Goal: Information Seeking & Learning: Learn about a topic

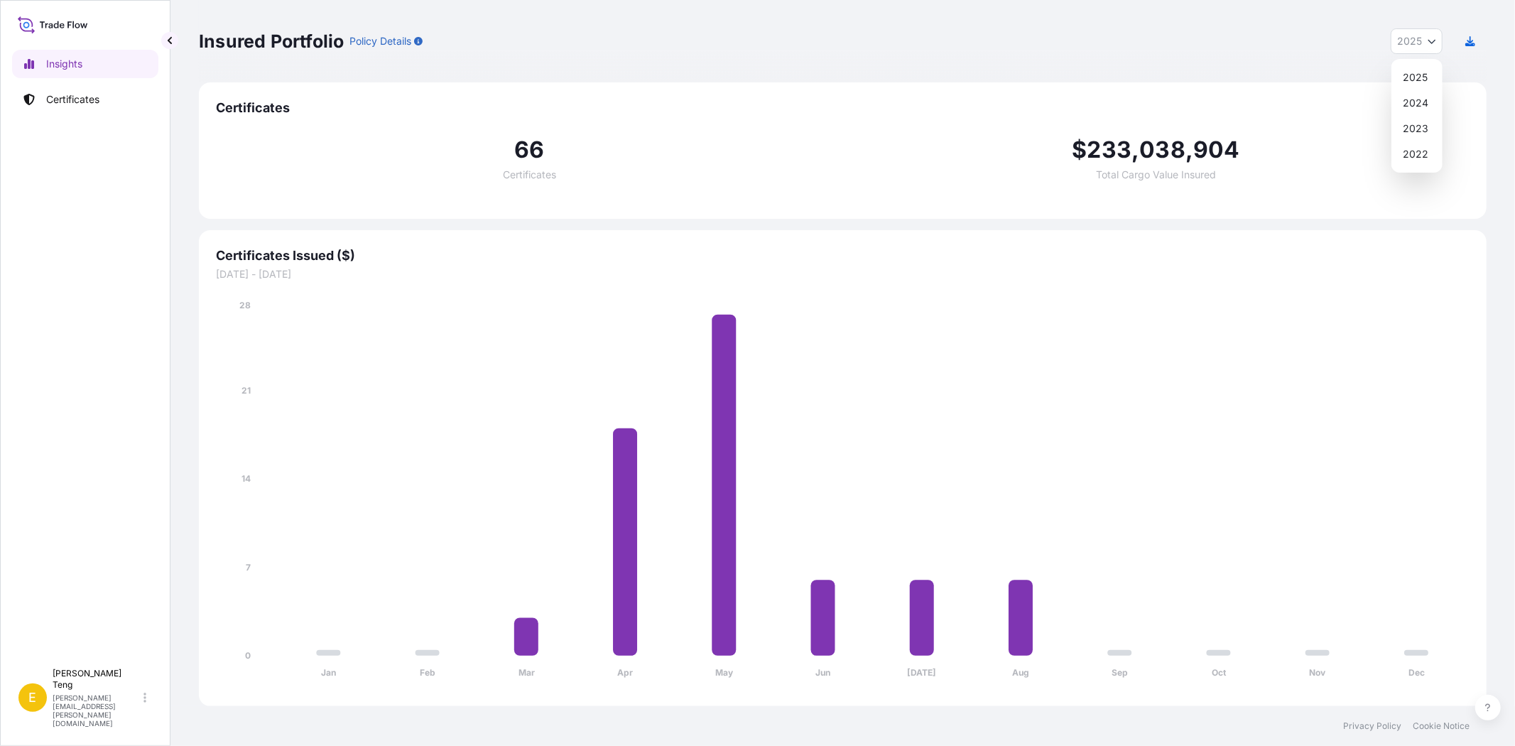
click at [1433, 44] on icon "Year Selector" at bounding box center [1432, 41] width 9 height 9
click at [1419, 98] on div "2024" at bounding box center [1417, 103] width 40 height 26
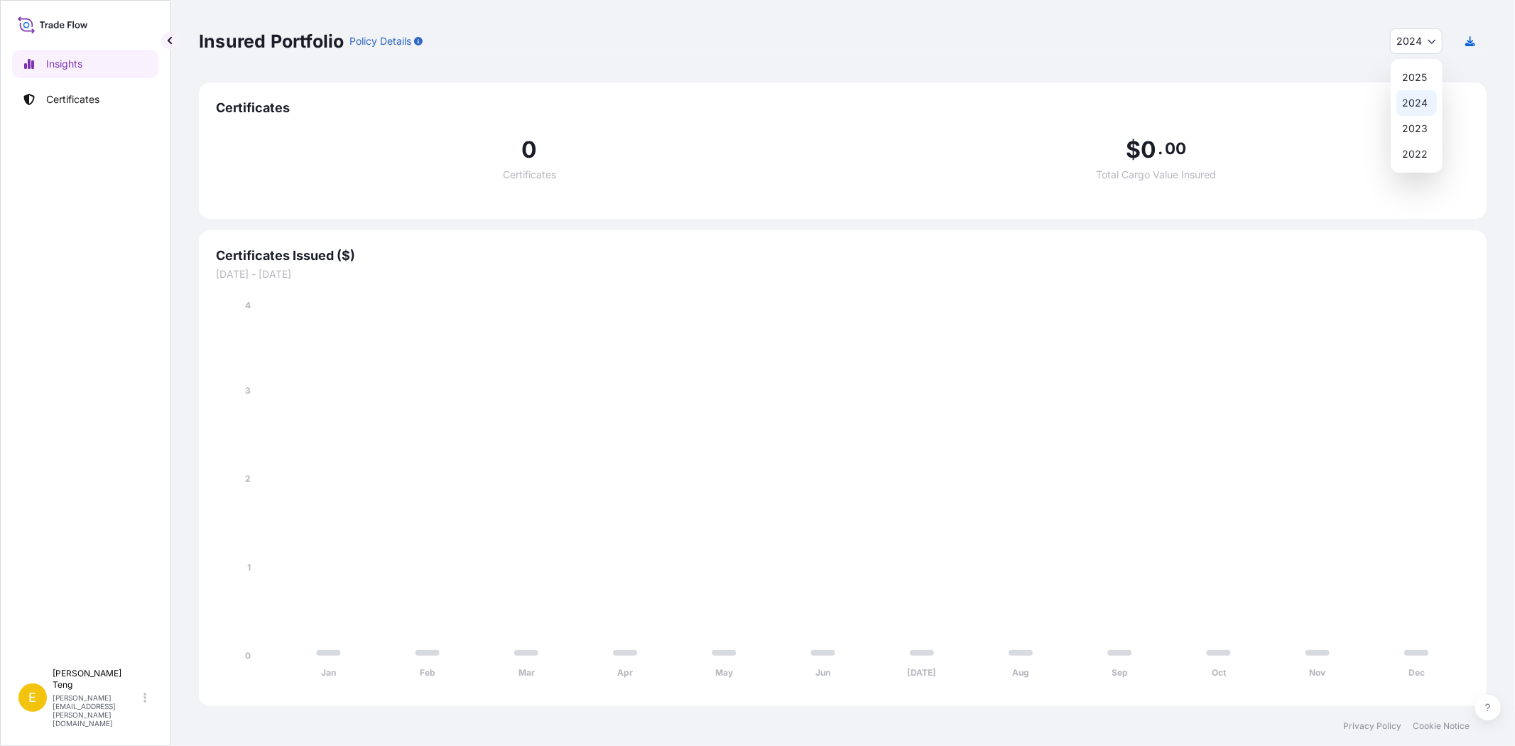
click at [1426, 41] on button "2024" at bounding box center [1416, 41] width 53 height 26
click at [1421, 72] on div "2025" at bounding box center [1416, 78] width 40 height 26
select select "2025"
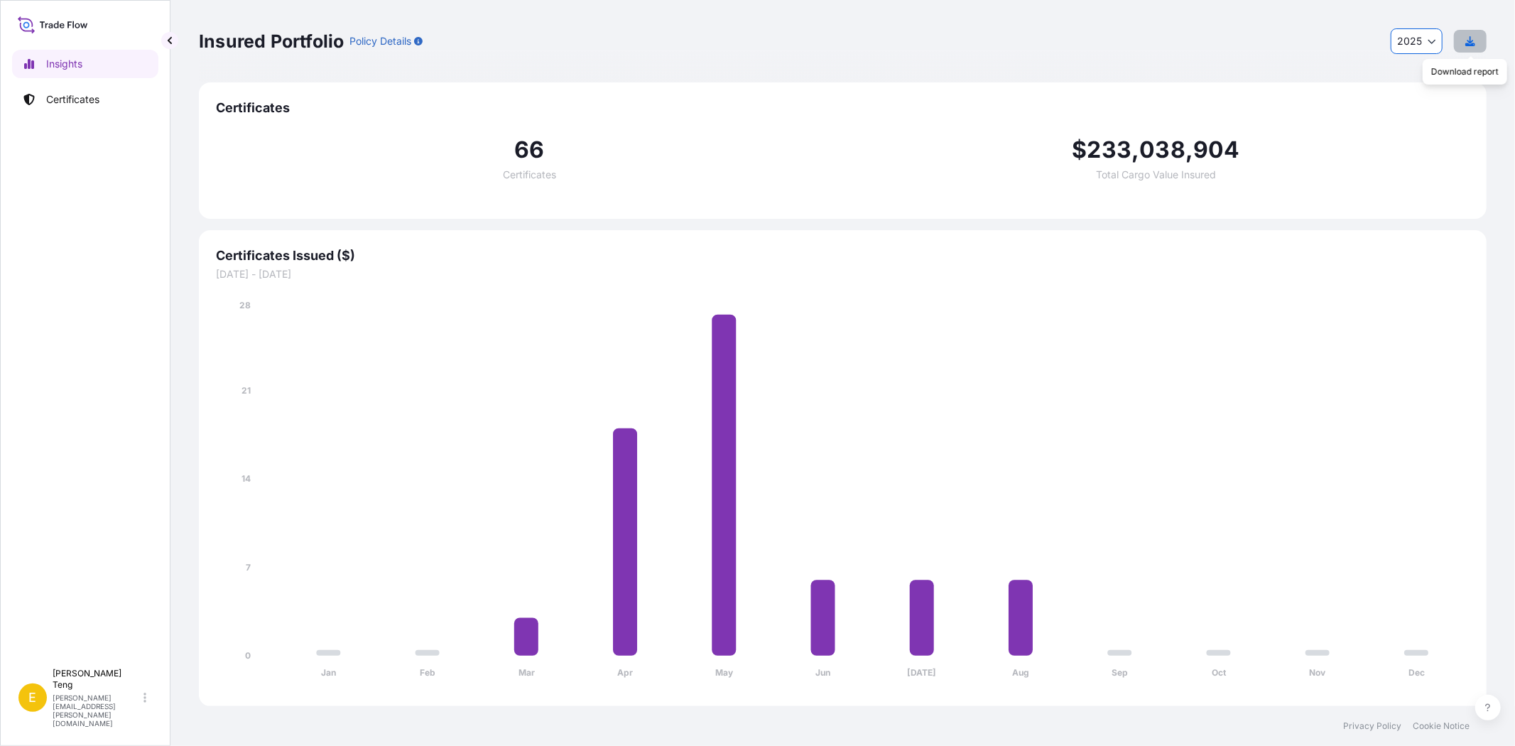
click at [1472, 41] on icon "button" at bounding box center [1470, 41] width 10 height 10
click at [1472, 43] on icon "button" at bounding box center [1470, 41] width 10 height 10
click at [1426, 46] on button "2025" at bounding box center [1417, 41] width 52 height 26
